Goal: Check status: Check status

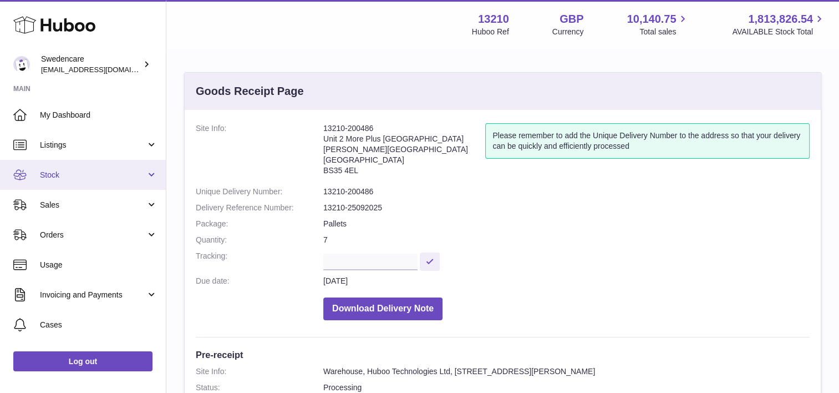
click at [87, 171] on span "Stock" at bounding box center [93, 175] width 106 height 11
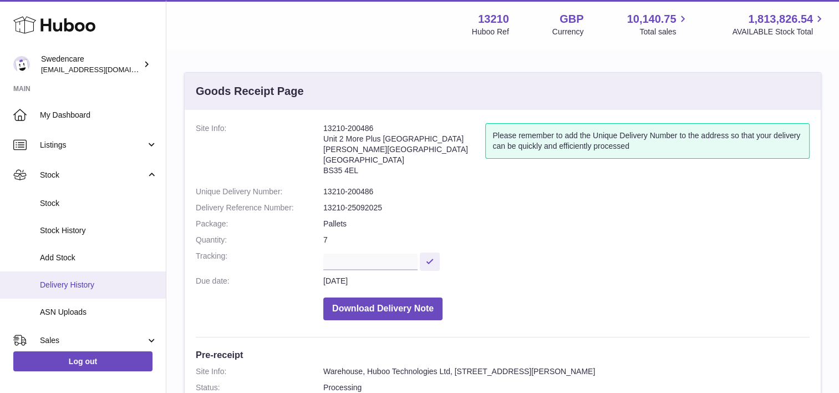
click at [108, 284] on span "Delivery History" at bounding box center [99, 285] width 118 height 11
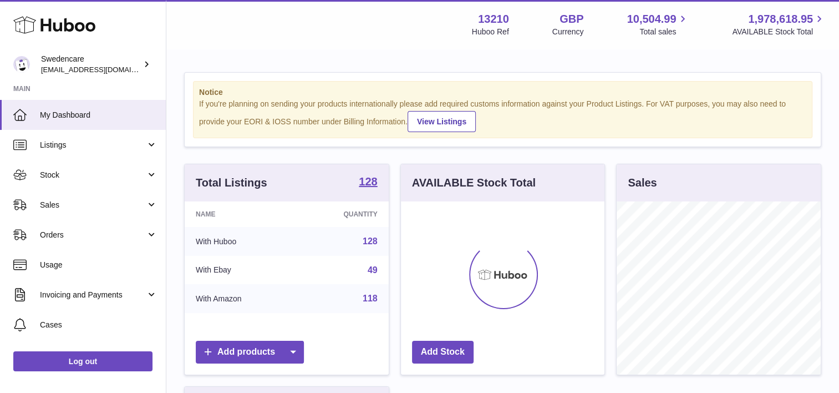
scroll to position [173, 204]
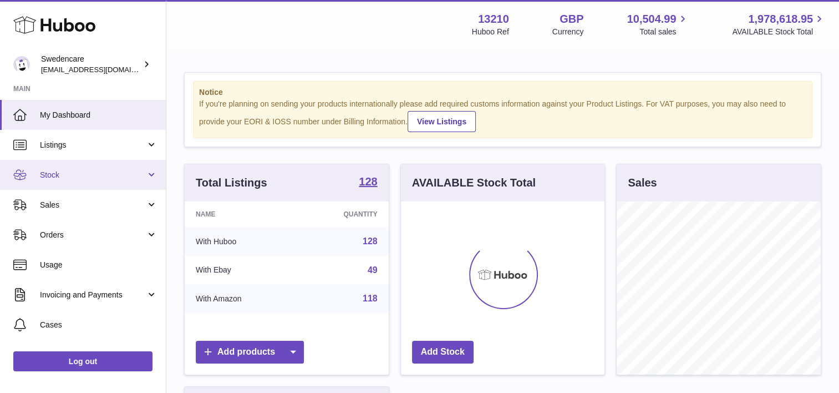
click at [80, 178] on span "Stock" at bounding box center [93, 175] width 106 height 11
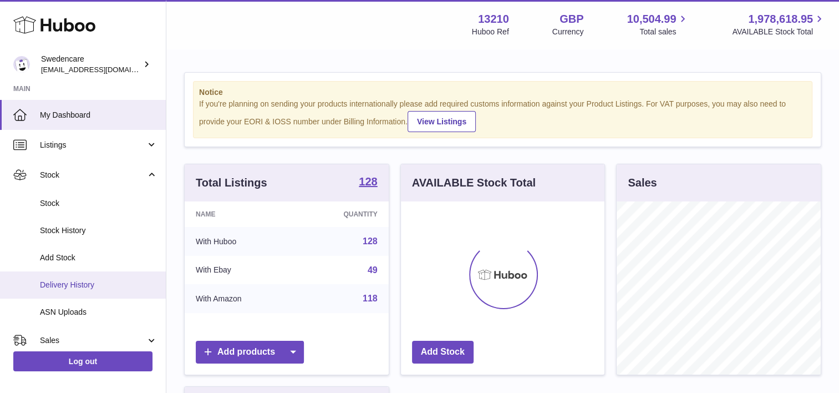
click at [92, 293] on link "Delivery History" at bounding box center [83, 284] width 166 height 27
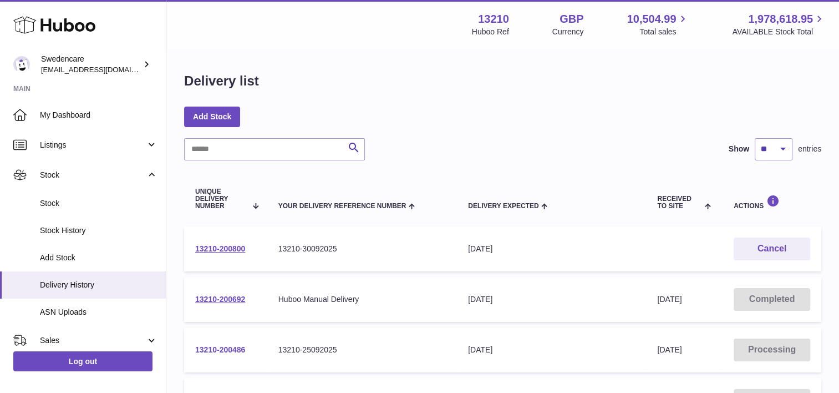
click at [223, 351] on link "13210-200486" at bounding box center [220, 349] width 50 height 9
